Goal: Task Accomplishment & Management: Manage account settings

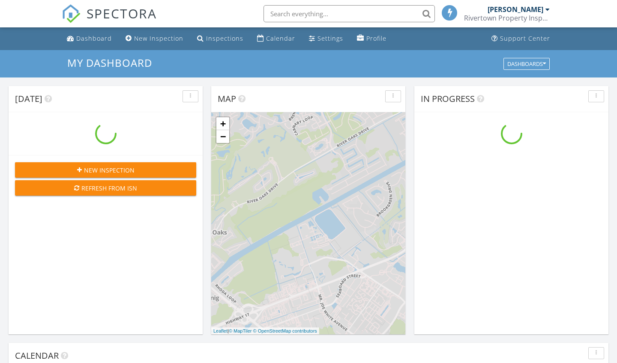
scroll to position [780, 617]
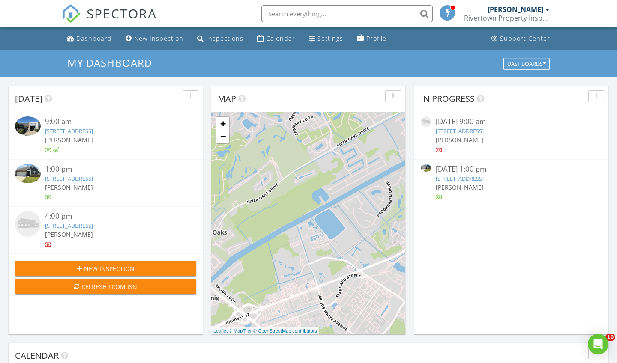
click at [37, 175] on img at bounding box center [28, 173] width 26 height 19
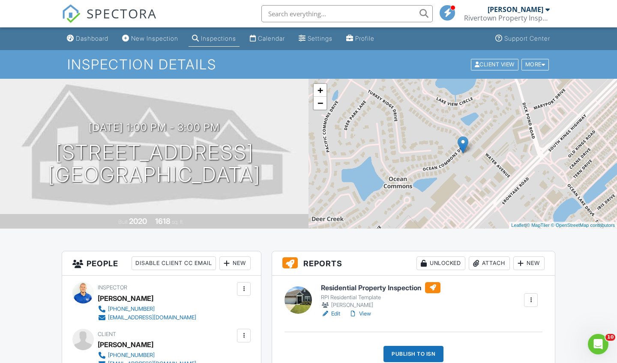
click at [365, 314] on link "View" at bounding box center [360, 314] width 22 height 9
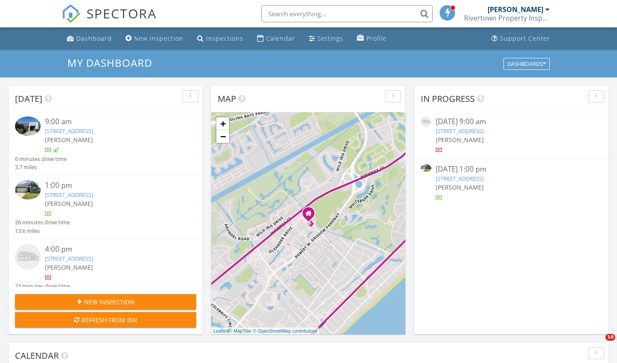
click at [33, 187] on img at bounding box center [28, 189] width 26 height 19
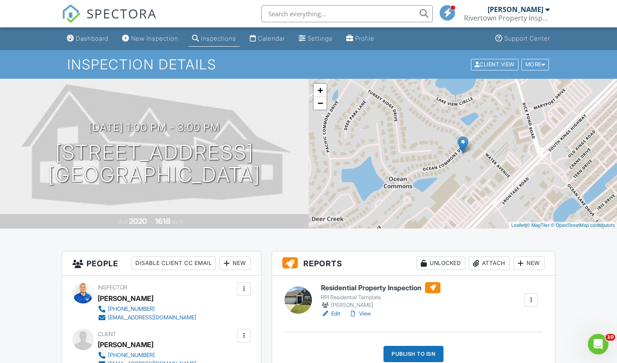
click at [364, 313] on link "View" at bounding box center [360, 314] width 22 height 9
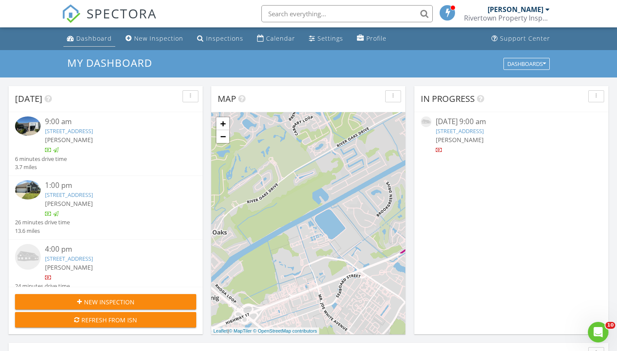
scroll to position [780, 617]
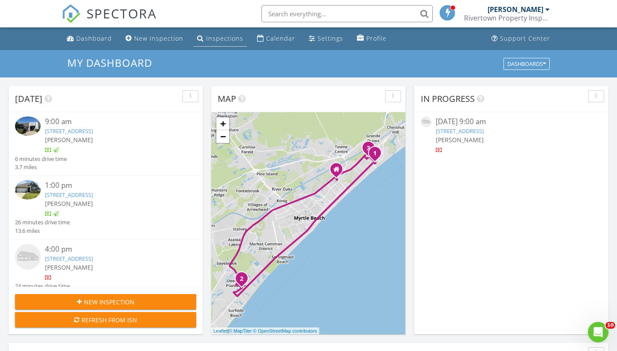
click at [228, 38] on div "Inspections" at bounding box center [224, 38] width 37 height 8
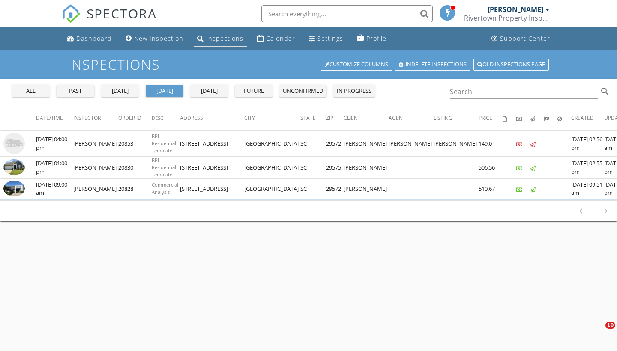
click at [216, 40] on div "Inspections" at bounding box center [224, 38] width 37 height 8
click at [72, 92] on div "past" at bounding box center [75, 91] width 31 height 9
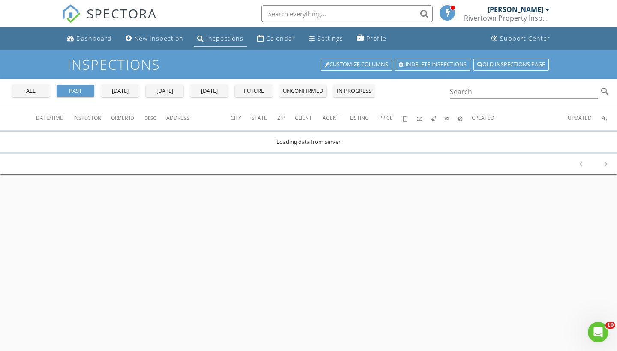
click at [215, 36] on div "Inspections" at bounding box center [224, 38] width 37 height 8
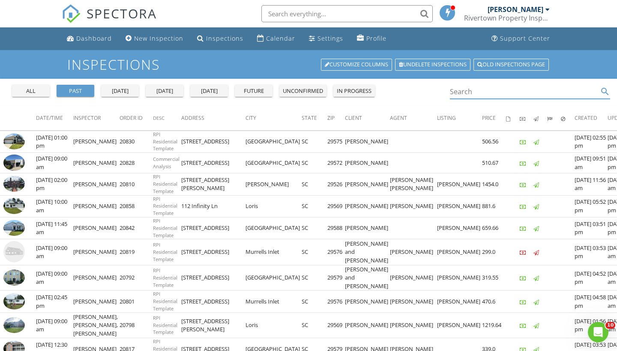
click at [470, 95] on input "Search" at bounding box center [524, 92] width 148 height 14
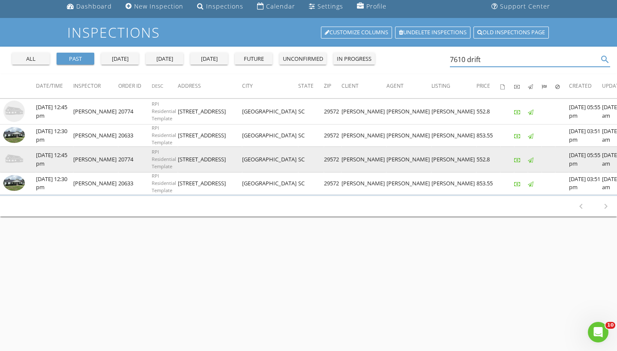
scroll to position [33, 0]
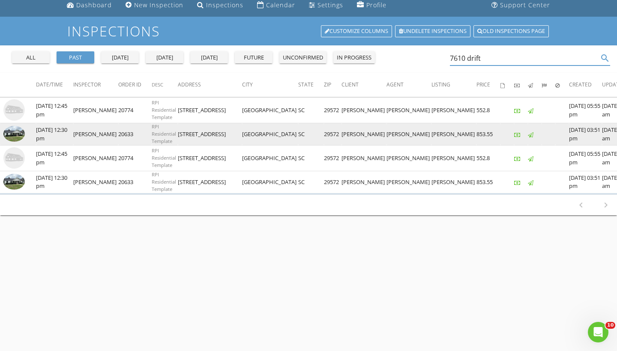
type input "7610 drift"
click at [13, 133] on img at bounding box center [13, 134] width 21 height 16
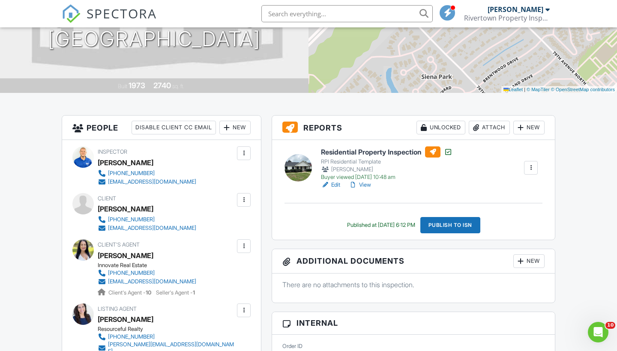
click at [533, 167] on div at bounding box center [530, 168] width 9 height 9
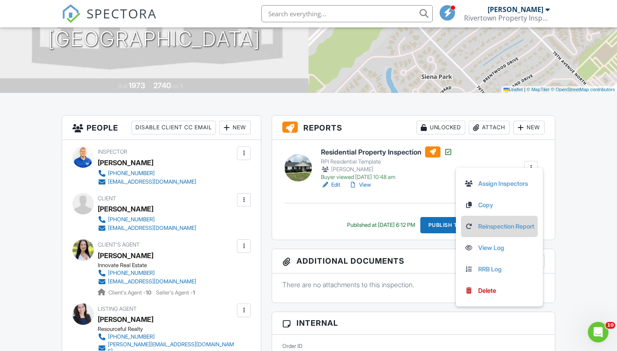
click at [504, 226] on link "Reinspection Report" at bounding box center [499, 226] width 70 height 9
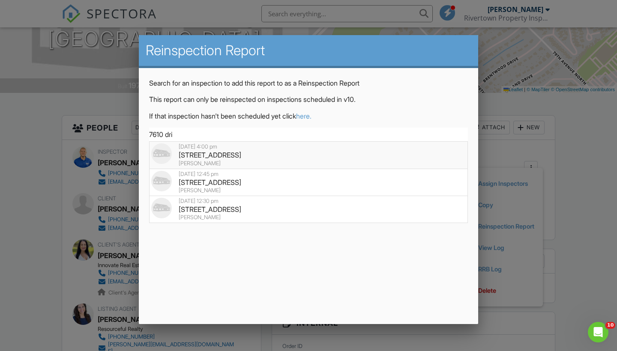
click at [244, 153] on div "[STREET_ADDRESS]" at bounding box center [308, 154] width 314 height 9
type input "7610 Driftwood Dr, Myrtle Beach, SC 29572"
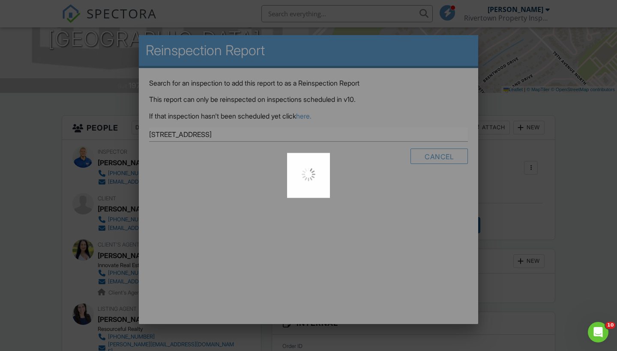
click at [244, 153] on div at bounding box center [308, 175] width 617 height 351
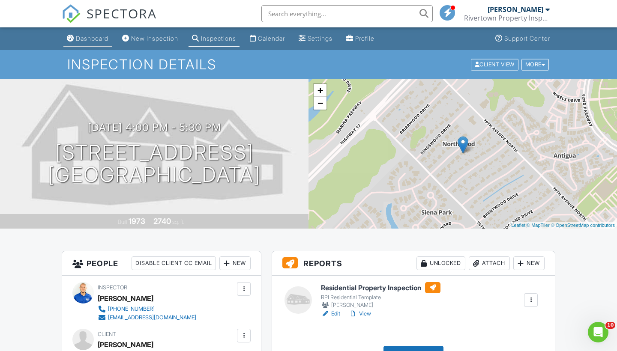
click at [98, 38] on div "Dashboard" at bounding box center [92, 38] width 33 height 7
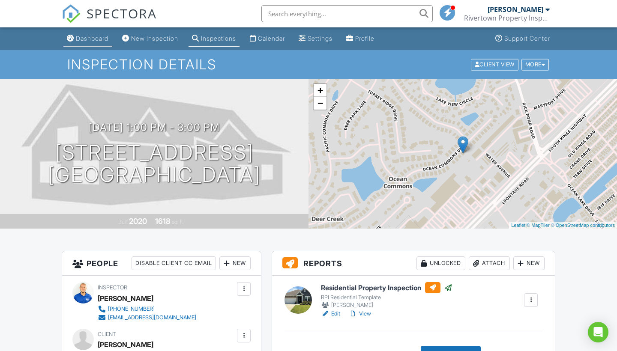
click at [99, 42] on link "Dashboard" at bounding box center [87, 39] width 48 height 16
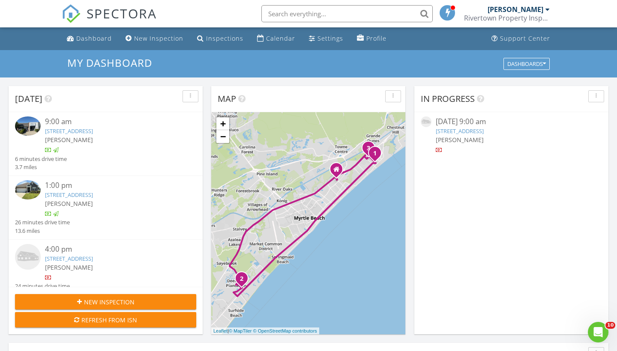
click at [30, 265] on img at bounding box center [28, 257] width 26 height 26
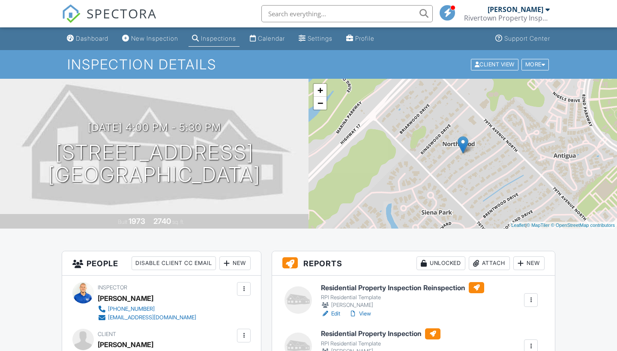
click at [532, 342] on div at bounding box center [530, 346] width 9 height 9
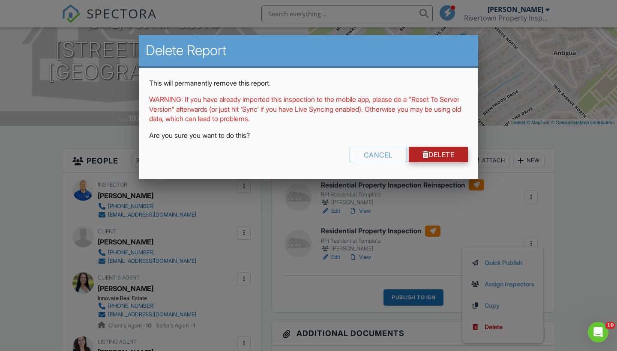
scroll to position [0, 0]
click at [436, 151] on link "Delete" at bounding box center [439, 154] width 60 height 15
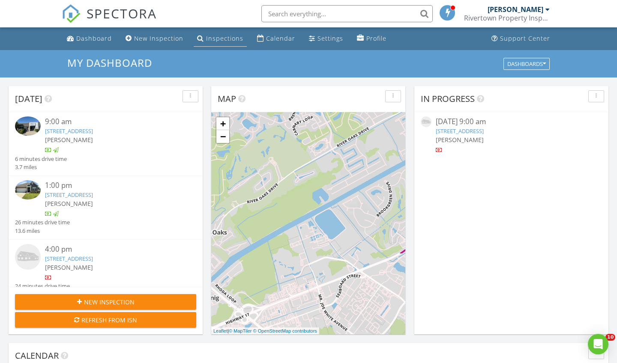
click at [216, 41] on div "Inspections" at bounding box center [224, 38] width 37 height 8
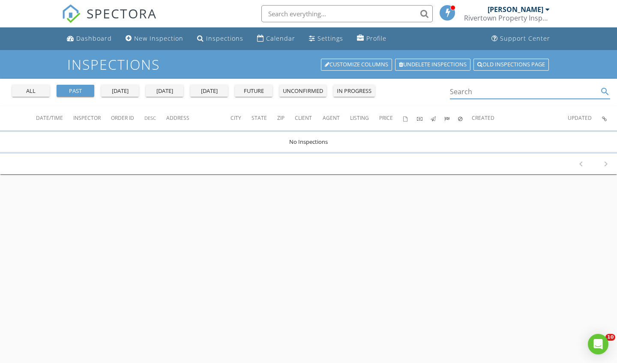
click at [460, 93] on input "Search" at bounding box center [524, 92] width 148 height 14
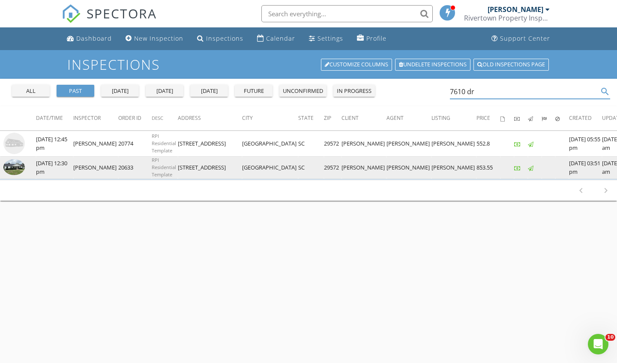
type input "7610 dr"
click at [5, 165] on img at bounding box center [13, 167] width 21 height 16
